Goal: Task Accomplishment & Management: Manage account settings

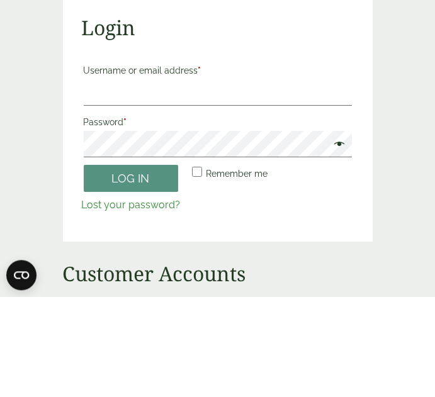
click at [254, 190] on input "Username or email address *" at bounding box center [218, 193] width 268 height 26
type input "**********"
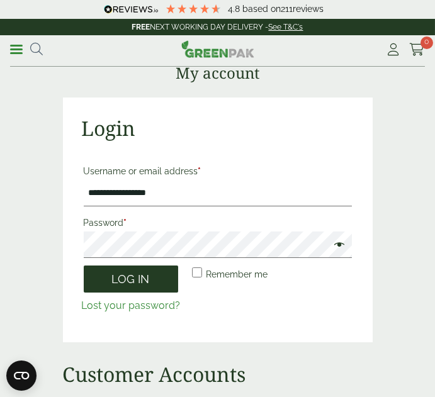
click at [147, 280] on button "Log in" at bounding box center [131, 279] width 94 height 27
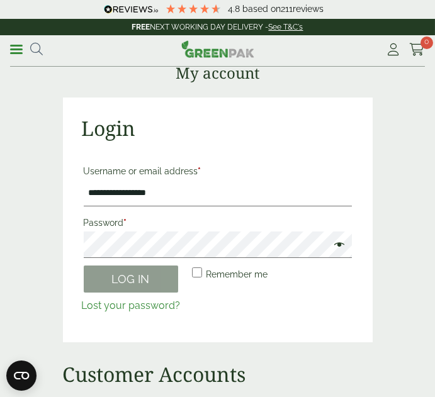
scroll to position [160, 0]
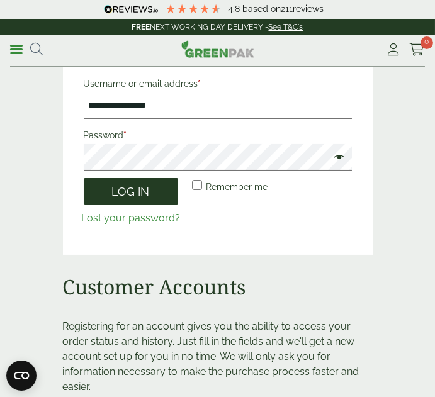
click at [147, 190] on button "Log in" at bounding box center [131, 191] width 94 height 27
click at [149, 192] on button "Log in" at bounding box center [131, 191] width 94 height 27
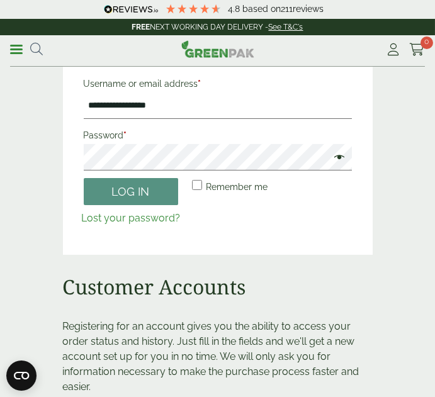
click at [335, 154] on span at bounding box center [336, 158] width 16 height 15
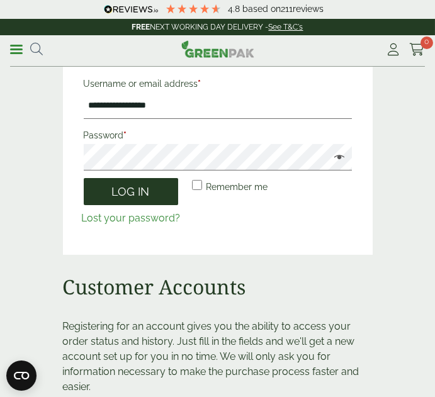
click at [127, 197] on button "Log in" at bounding box center [131, 191] width 94 height 27
click at [146, 193] on button "Log in" at bounding box center [131, 191] width 94 height 27
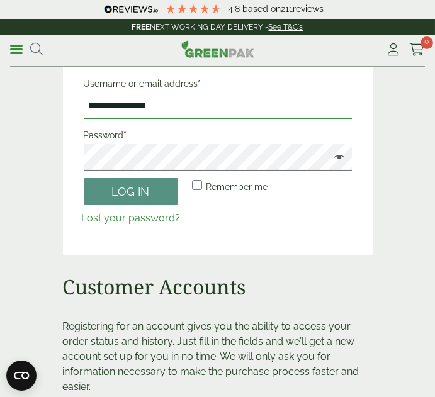
click at [259, 105] on input "**********" at bounding box center [218, 106] width 268 height 26
click at [396, 52] on icon at bounding box center [394, 49] width 16 height 13
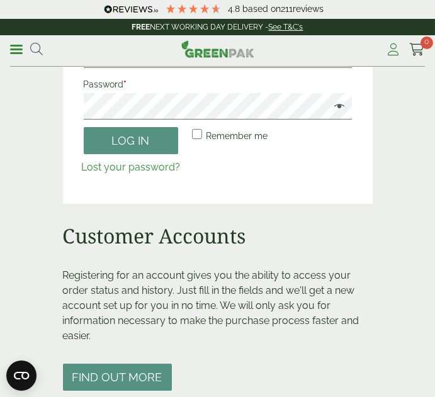
scroll to position [230, 0]
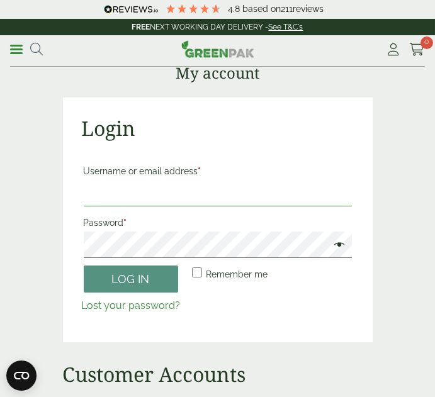
click at [248, 193] on input "Username or email address *" at bounding box center [218, 193] width 268 height 26
click at [248, 195] on input "Username or email address *" at bounding box center [218, 193] width 268 height 26
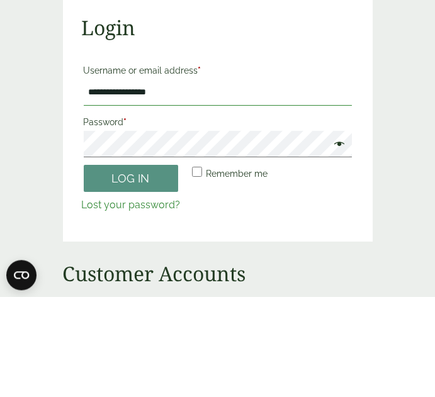
type input "**********"
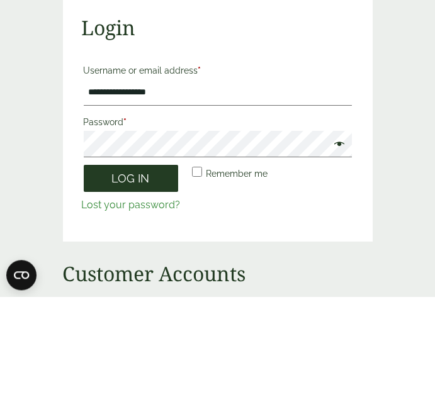
click at [159, 271] on button "Log in" at bounding box center [131, 279] width 94 height 27
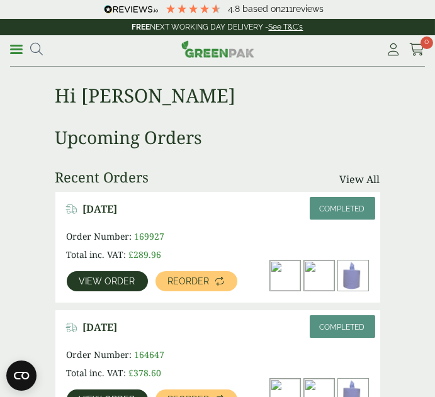
scroll to position [11, 0]
